Goal: Information Seeking & Learning: Learn about a topic

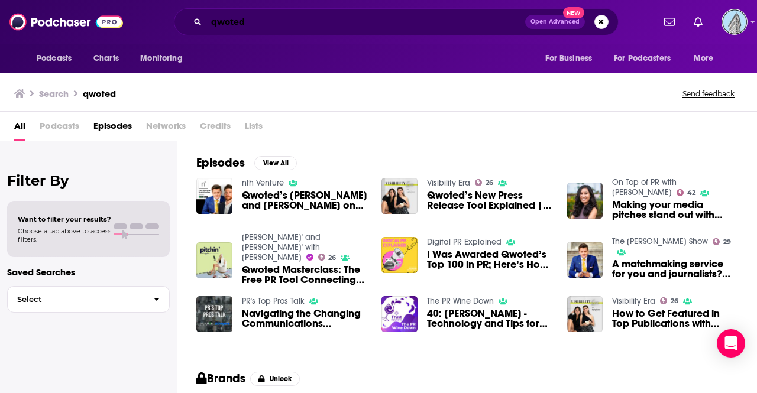
click at [246, 27] on input "qwoted" at bounding box center [365, 21] width 319 height 19
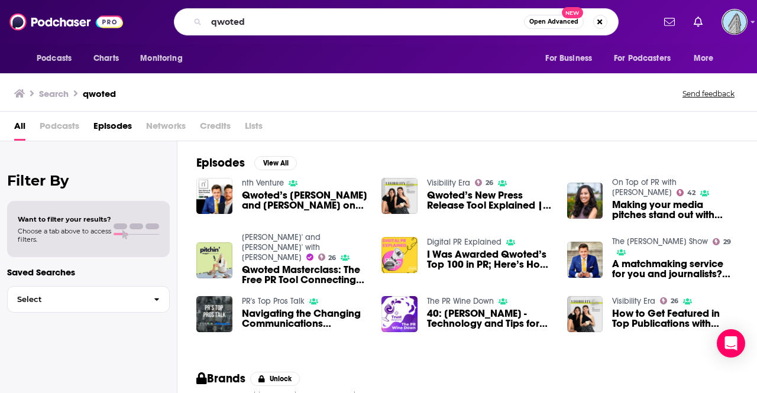
click at [260, 270] on span "Qwoted Masterclass: The Free PR Tool Connecting Reporters, Publicists and Exper…" at bounding box center [305, 275] width 126 height 20
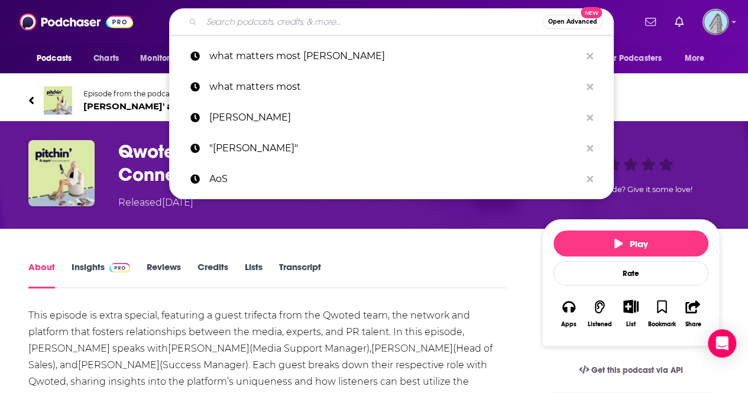
click at [218, 24] on input "Search podcasts, credits, & more..." at bounding box center [372, 21] width 341 height 19
click at [222, 22] on input "Search podcasts, credits, & more..." at bounding box center [372, 21] width 341 height 19
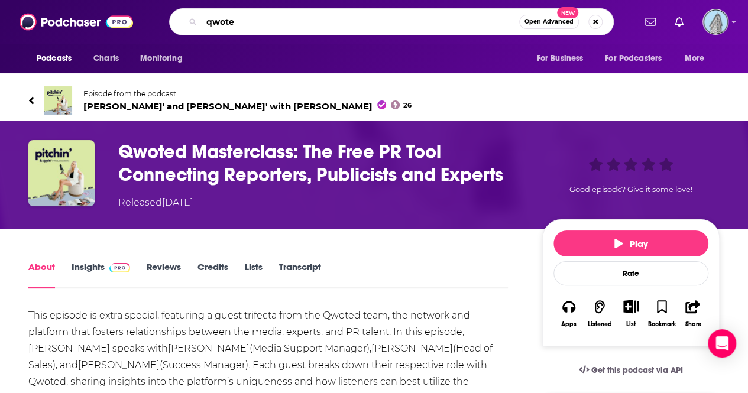
type input "qwoted"
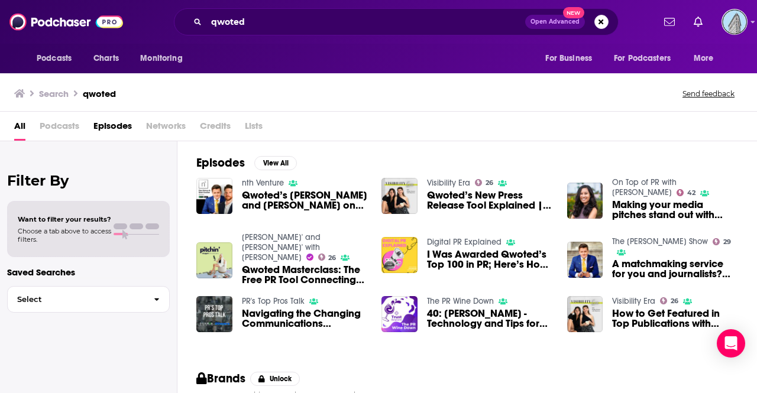
click at [53, 125] on span "Podcasts" at bounding box center [60, 128] width 40 height 24
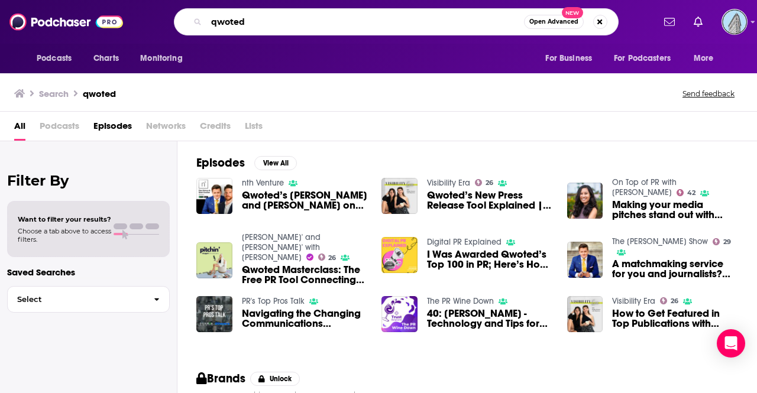
click at [299, 20] on input "qwoted" at bounding box center [364, 21] width 317 height 19
type input "qwoted podcast"
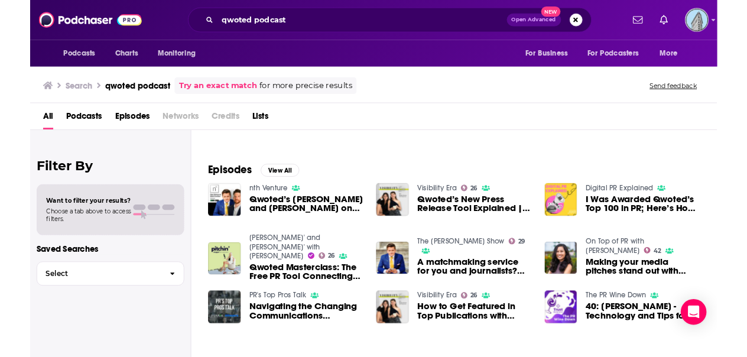
scroll to position [31, 0]
